Goal: Check status

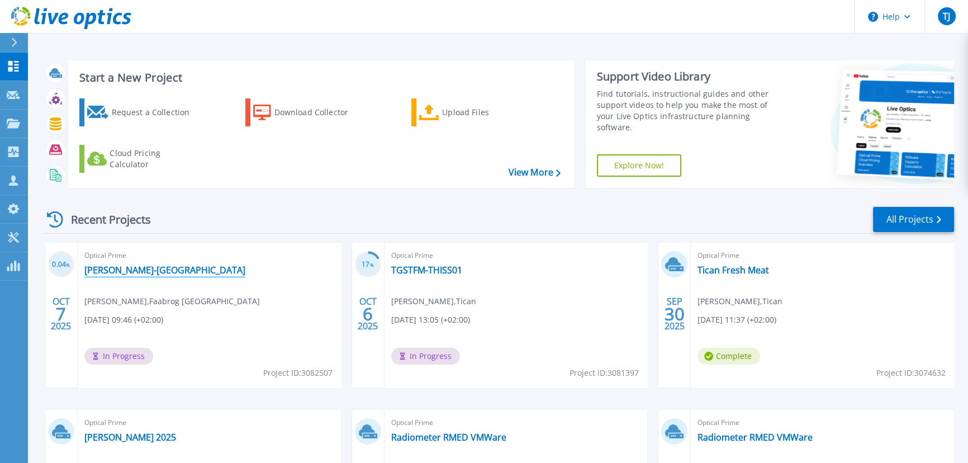
click at [155, 272] on link "[PERSON_NAME]-[GEOGRAPHIC_DATA]" at bounding box center [164, 269] width 161 height 11
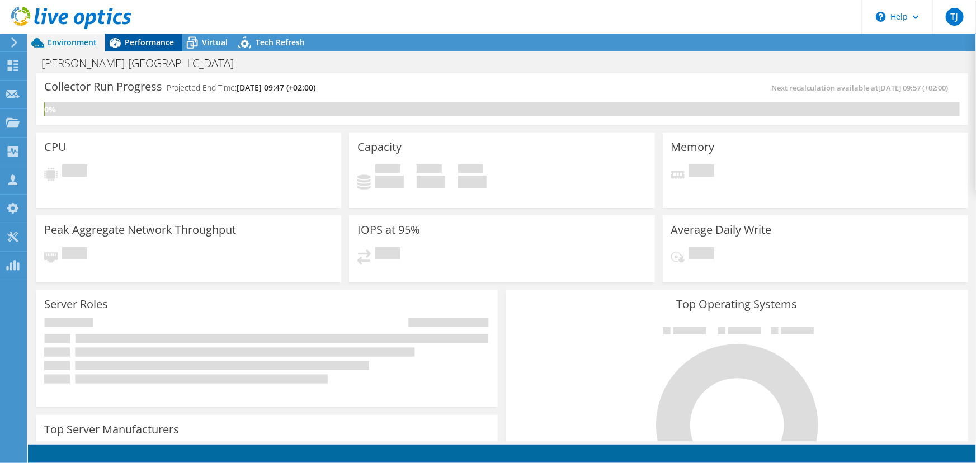
click at [151, 41] on span "Performance" at bounding box center [149, 42] width 49 height 11
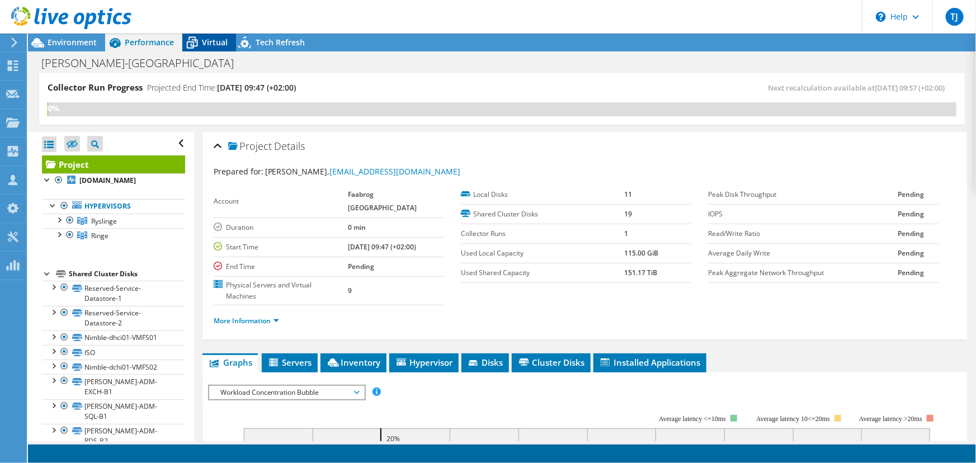
click at [201, 42] on icon at bounding box center [192, 43] width 20 height 20
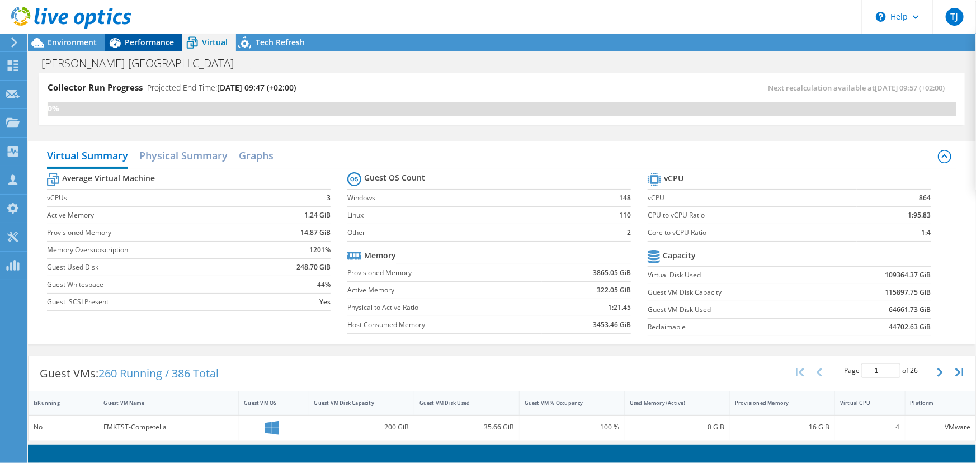
click at [167, 41] on span "Performance" at bounding box center [149, 42] width 49 height 11
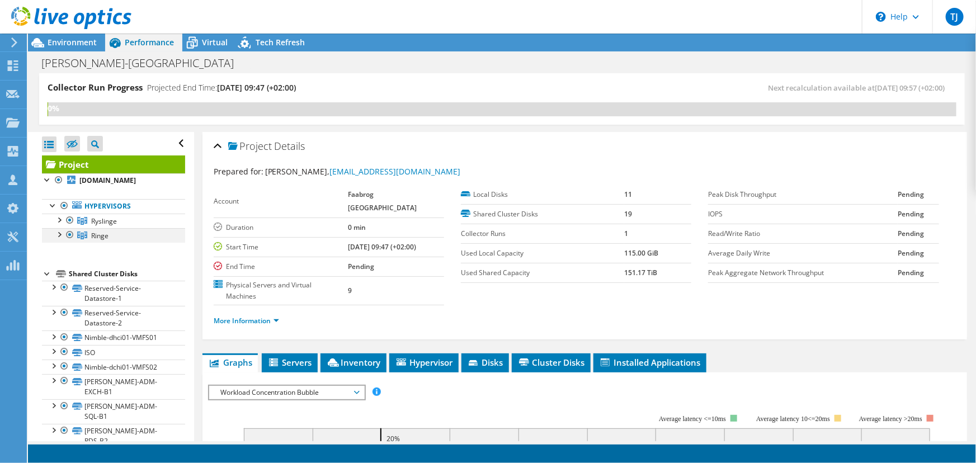
click at [60, 231] on div at bounding box center [58, 233] width 11 height 11
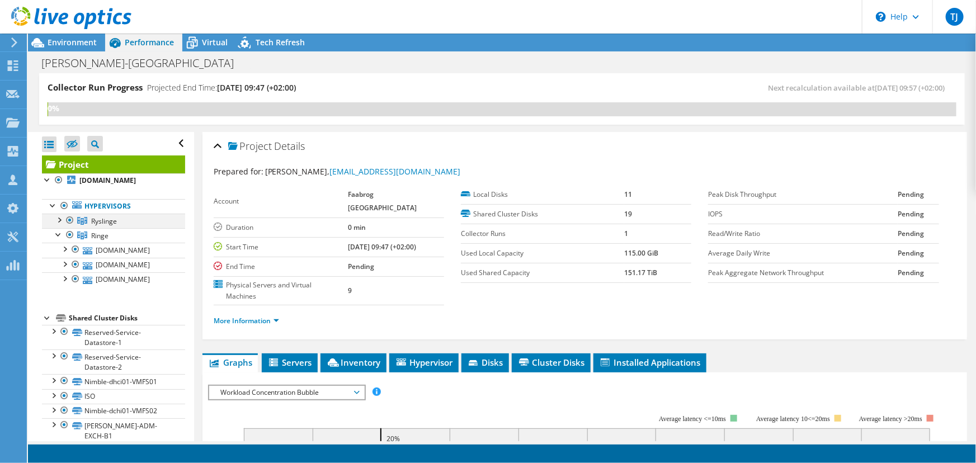
click at [61, 217] on div at bounding box center [58, 219] width 11 height 11
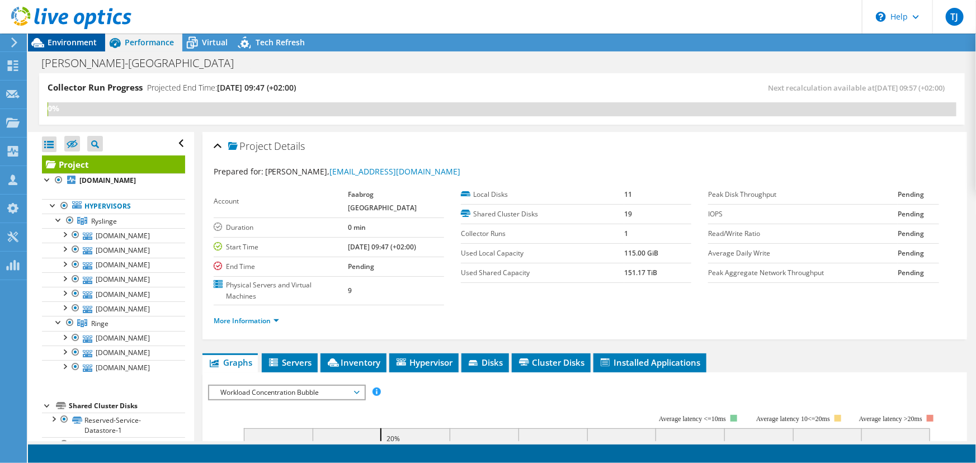
click at [60, 38] on span "Environment" at bounding box center [72, 42] width 49 height 11
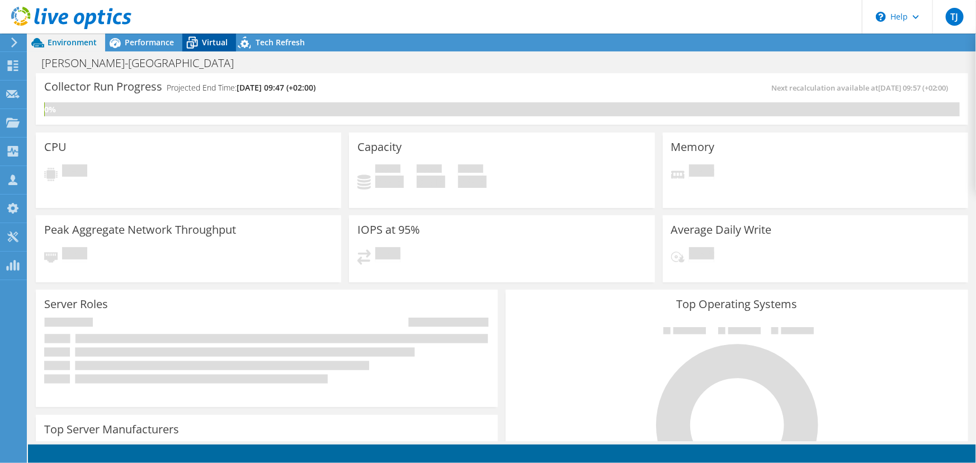
click at [190, 52] on icon at bounding box center [192, 43] width 20 height 20
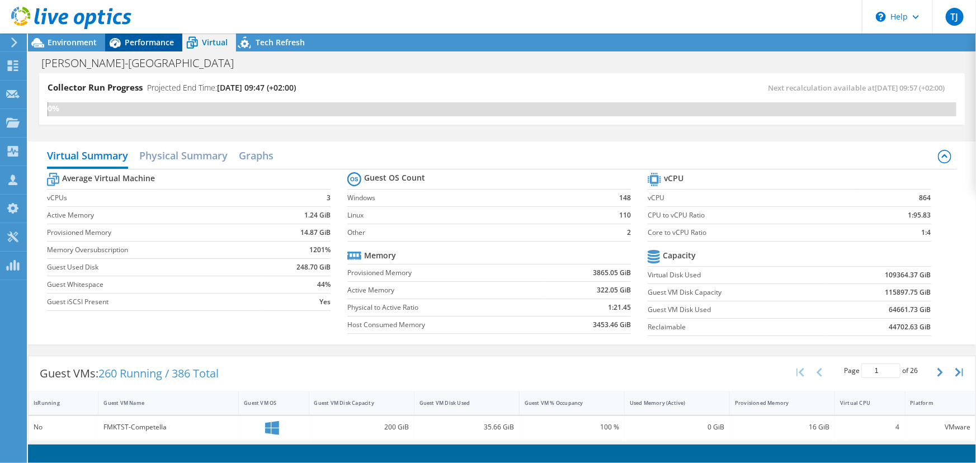
click at [134, 45] on span "Performance" at bounding box center [149, 42] width 49 height 11
